Goal: Communication & Community: Answer question/provide support

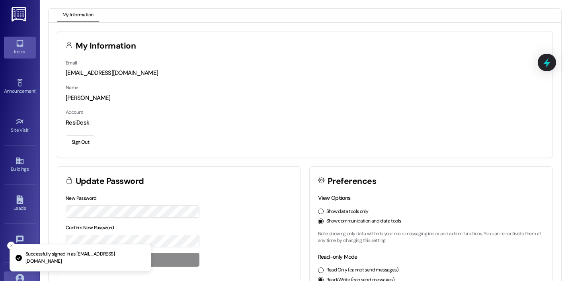
click at [29, 44] on link "Inbox" at bounding box center [20, 48] width 32 height 22
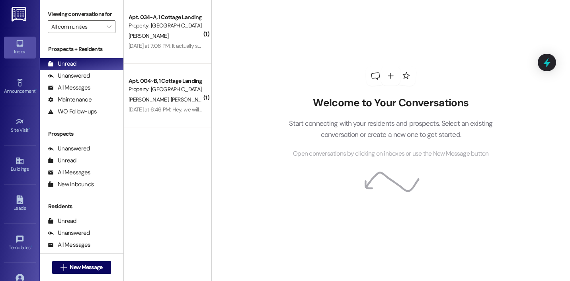
click at [282, 41] on div "Welcome to Your Conversations Start connecting with your residents and prospect…" at bounding box center [391, 112] width 239 height 225
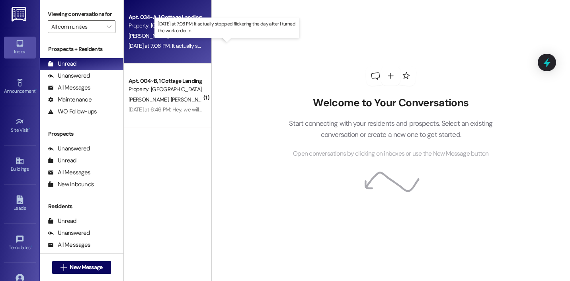
click at [186, 48] on div "Yesterday at 7:08 PM: It actually stopped flickering the day after I turned the…" at bounding box center [228, 45] width 199 height 7
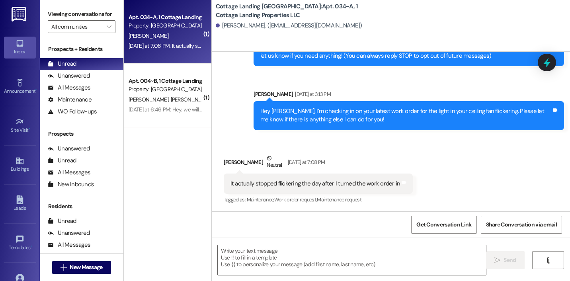
scroll to position [179, 0]
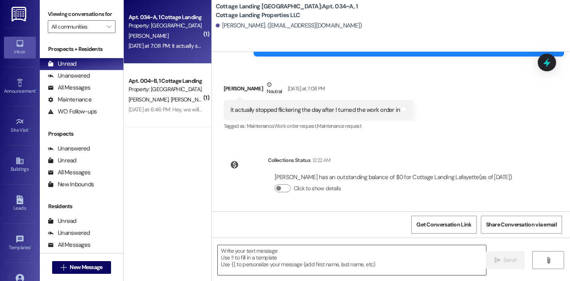
click at [261, 260] on textarea at bounding box center [352, 260] width 268 height 30
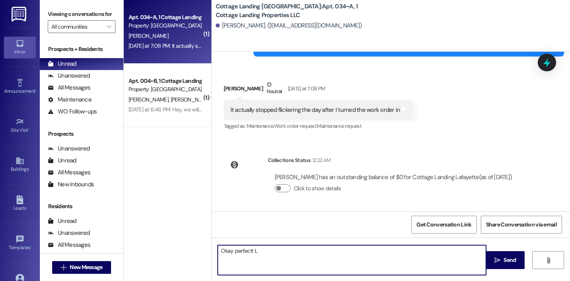
type textarea "Okay perfect!"
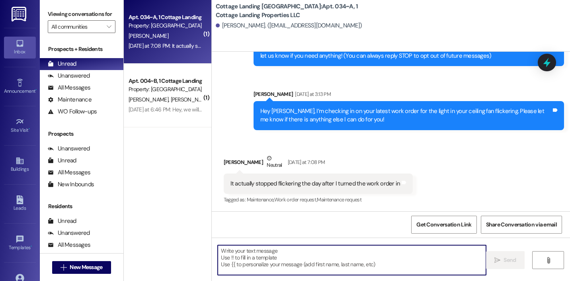
scroll to position [235, 0]
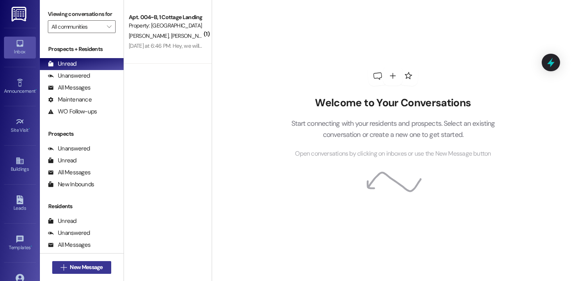
click at [93, 267] on span "New Message" at bounding box center [86, 267] width 33 height 8
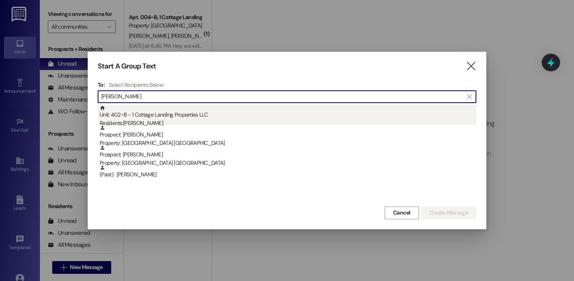
type input "walter"
click at [215, 116] on div "Unit: 402~B - 1 Cottage Landing Properties LLC Residents: Kathryn Walters" at bounding box center [288, 116] width 376 height 23
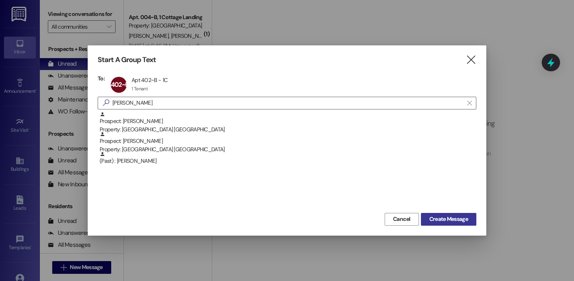
click at [429, 220] on span "Create Message" at bounding box center [448, 219] width 39 height 8
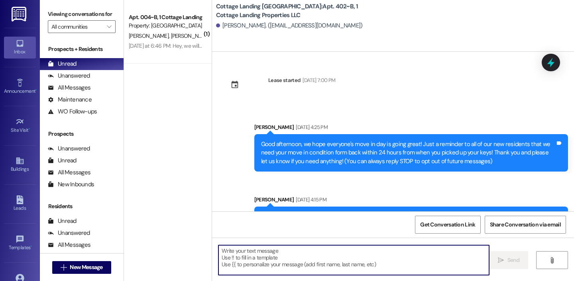
click at [268, 257] on textarea at bounding box center [353, 260] width 270 height 30
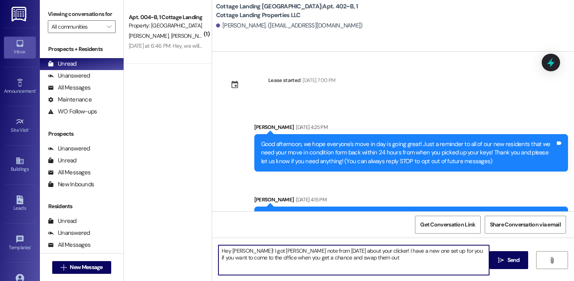
type textarea "Hey Gracie! I got Bailey's note from yesterday about your clicker! I have a new…"
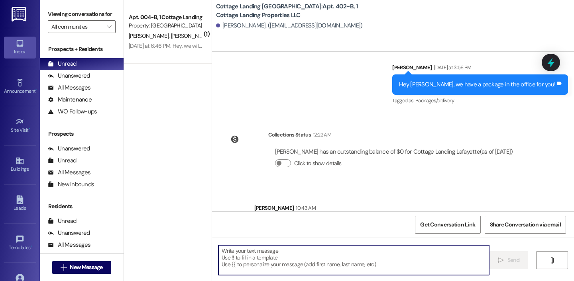
scroll to position [490, 0]
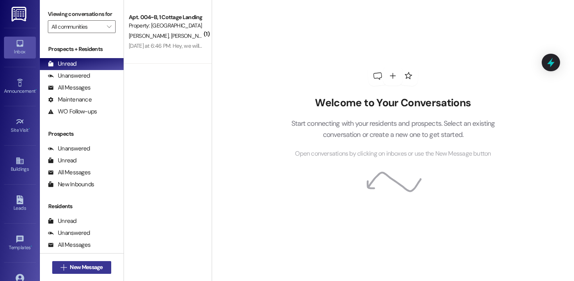
click at [82, 265] on span "New Message" at bounding box center [86, 267] width 33 height 8
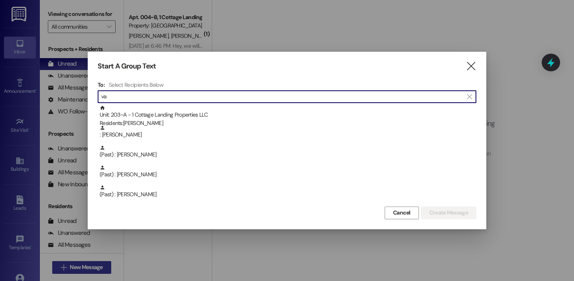
type input "v"
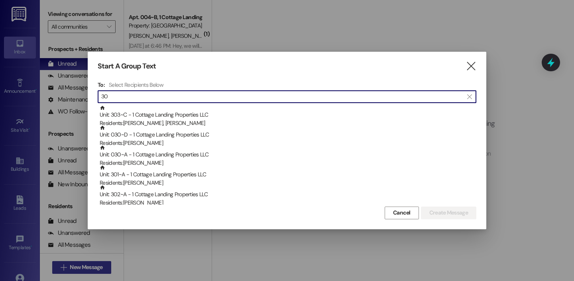
type input "3"
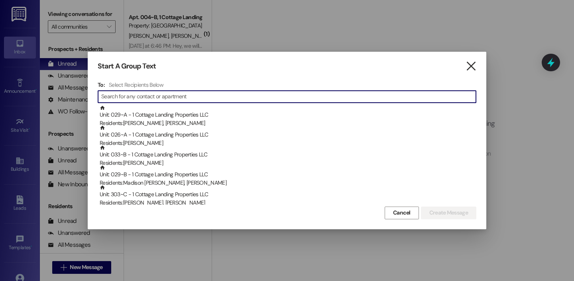
click at [472, 71] on icon "" at bounding box center [470, 66] width 11 height 8
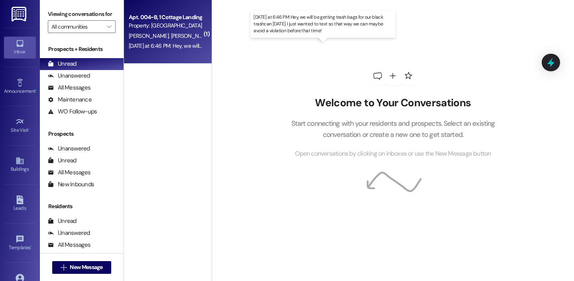
click at [180, 45] on div "[DATE] at 6:46 PM: Hey, we will be getting trash bags for our black trashcan [D…" at bounding box center [319, 45] width 380 height 7
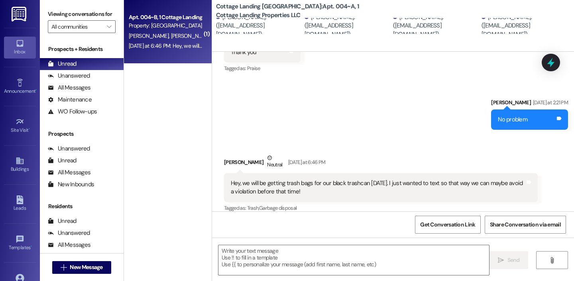
scroll to position [437, 0]
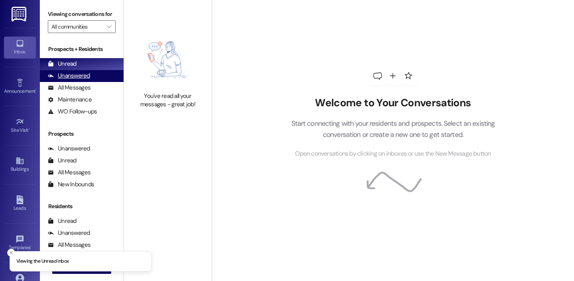
click at [106, 82] on div "Unanswered (0)" at bounding box center [82, 76] width 84 height 12
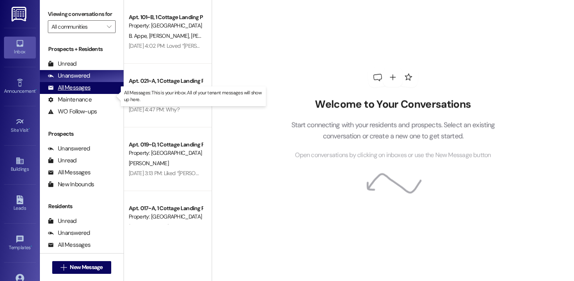
click at [103, 94] on div "All Messages (undefined)" at bounding box center [82, 88] width 84 height 12
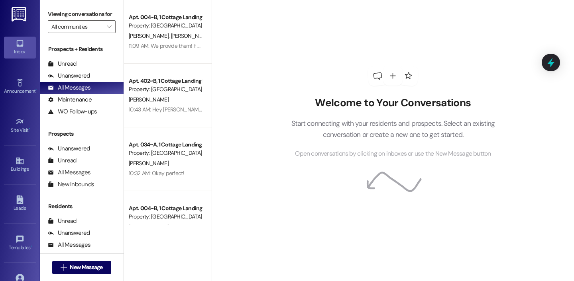
click at [8, 47] on link "Inbox" at bounding box center [20, 48] width 32 height 22
click at [69, 70] on div "Unread (0)" at bounding box center [82, 64] width 84 height 12
